Goal: Task Accomplishment & Management: Use online tool/utility

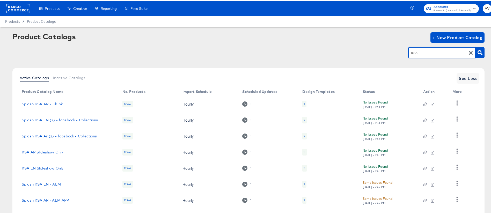
click at [426, 53] on input "KSA" at bounding box center [437, 52] width 55 height 6
type input "bah"
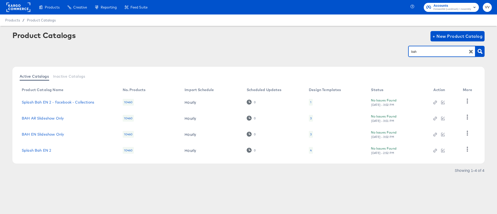
click at [311, 151] on div "4" at bounding box center [311, 150] width 2 height 4
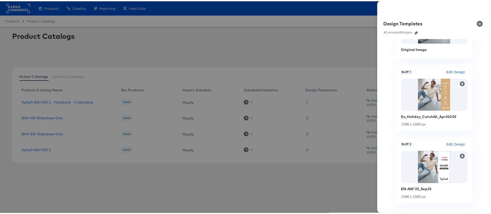
scroll to position [46, 0]
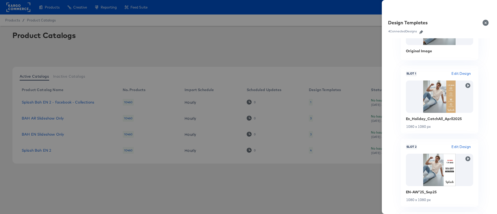
click at [265, 61] on div at bounding box center [248, 107] width 497 height 214
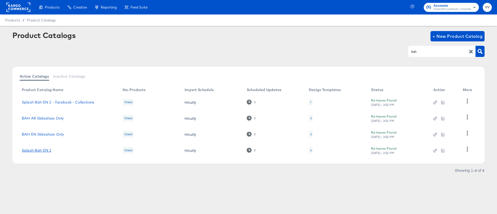
click at [50, 151] on link "Splash Bah EN 2" at bounding box center [37, 150] width 30 height 4
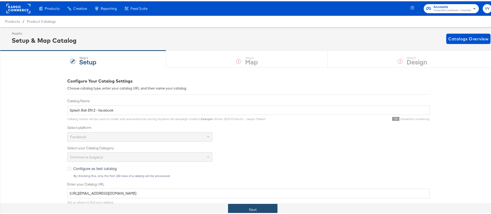
click at [260, 207] on button "Next" at bounding box center [252, 209] width 49 height 12
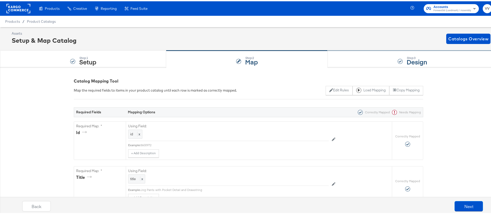
click at [368, 57] on div "Step: 3 Design" at bounding box center [412, 57] width 169 height 17
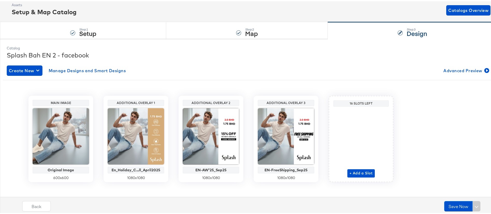
scroll to position [30, 0]
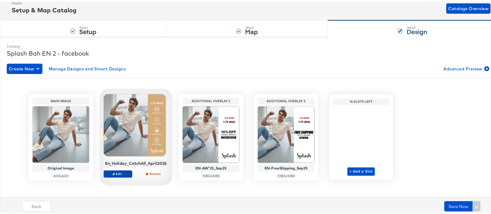
click at [123, 173] on span "Edit" at bounding box center [118, 173] width 24 height 4
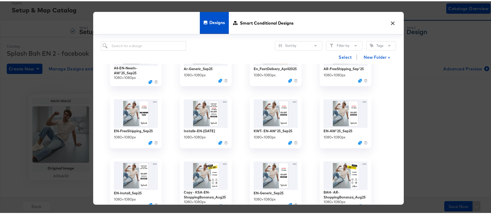
scroll to position [111, 0]
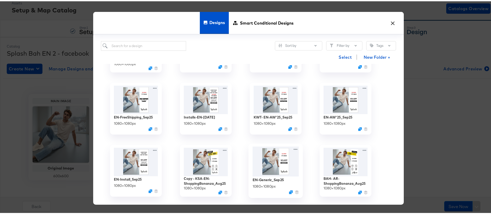
click at [269, 168] on img at bounding box center [276, 160] width 46 height 30
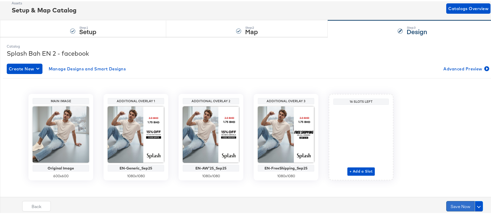
click at [454, 204] on button "Save Now" at bounding box center [460, 205] width 28 height 10
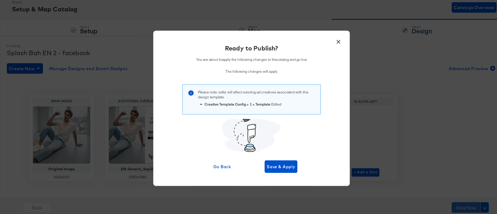
scroll to position [0, 0]
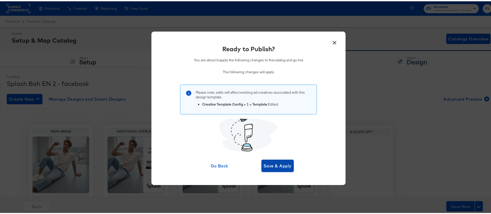
click at [280, 165] on span "Save & Apply" at bounding box center [278, 164] width 28 height 7
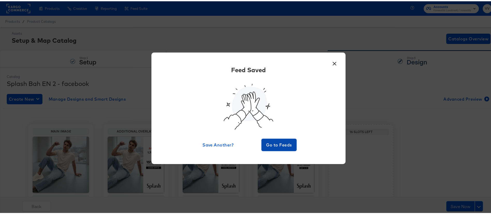
click at [276, 147] on span "Go to Feeds" at bounding box center [279, 143] width 31 height 7
